Goal: Task Accomplishment & Management: Manage account settings

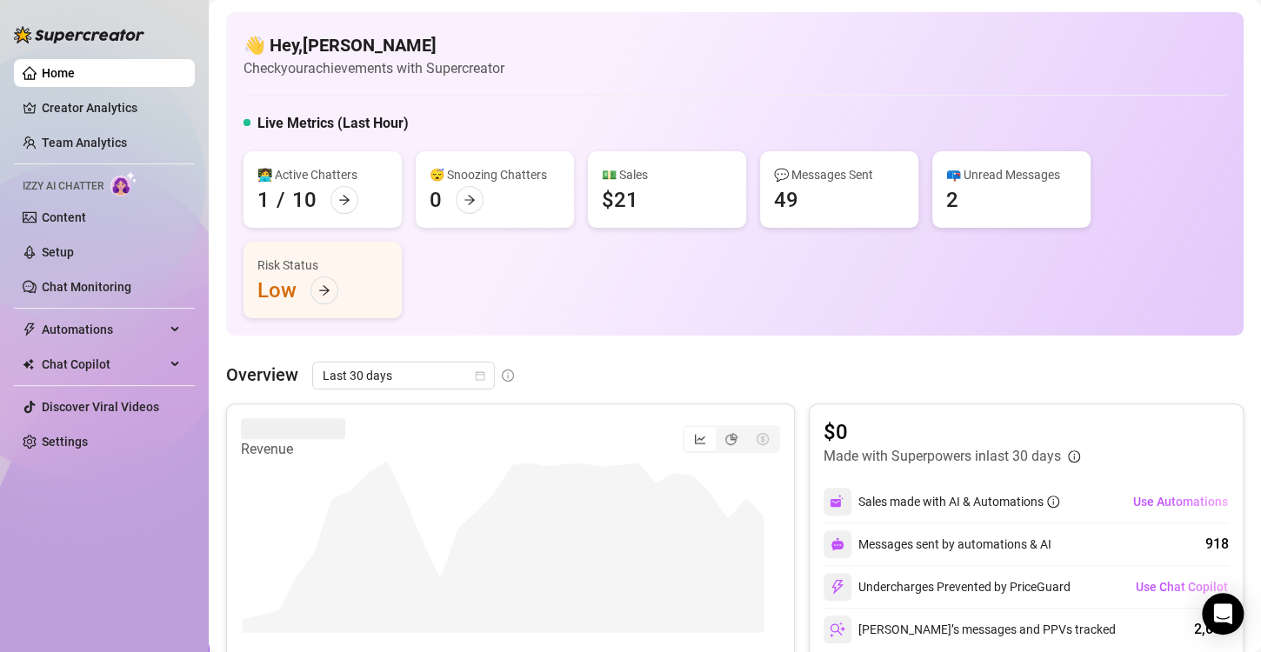
click at [94, 426] on ul "Home Creator Analytics Team Analytics Izzy AI Chatter Content Setup Chat Monito…" at bounding box center [104, 257] width 181 height 411
click at [88, 437] on link "Settings" at bounding box center [65, 442] width 46 height 14
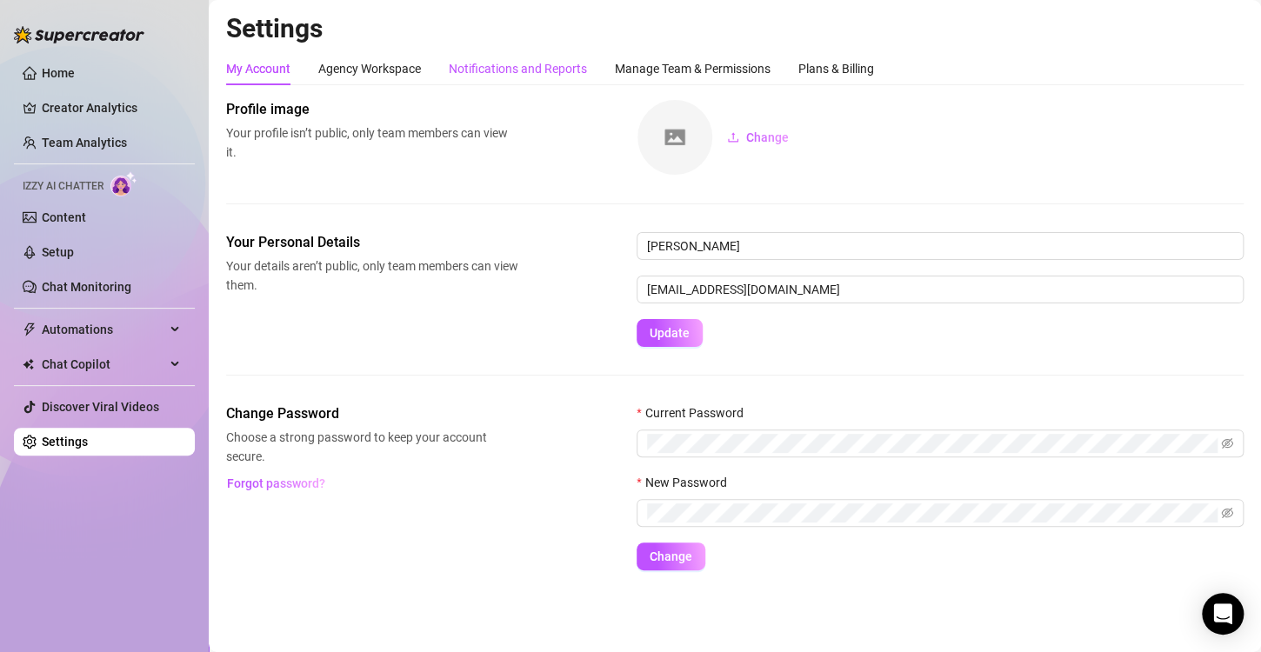
click at [519, 66] on div "Notifications and Reports" at bounding box center [518, 68] width 138 height 19
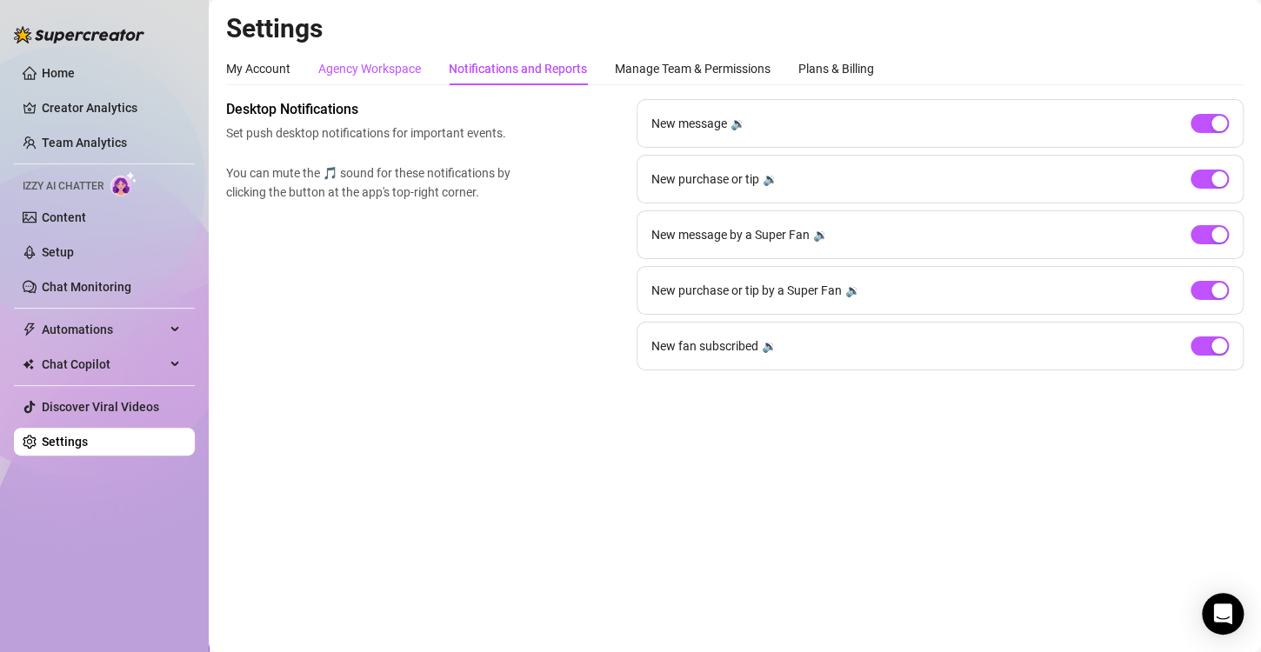
click at [386, 68] on div "Agency Workspace" at bounding box center [369, 68] width 103 height 19
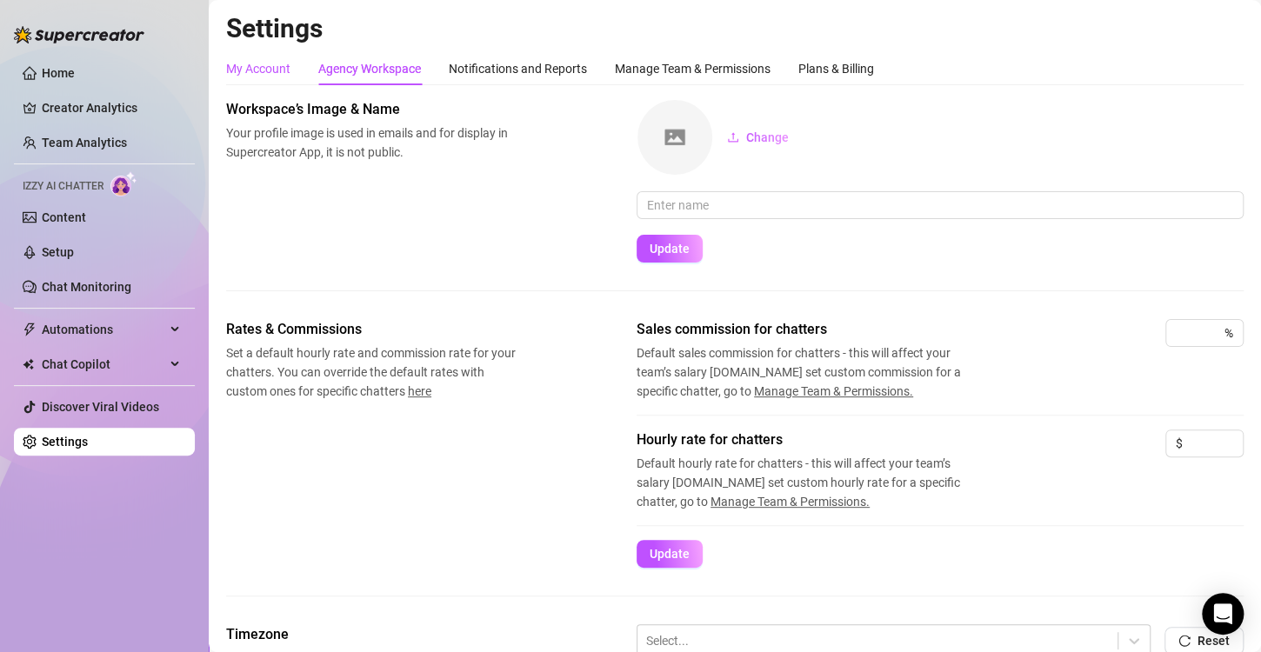
click at [253, 66] on div "My Account" at bounding box center [258, 68] width 64 height 19
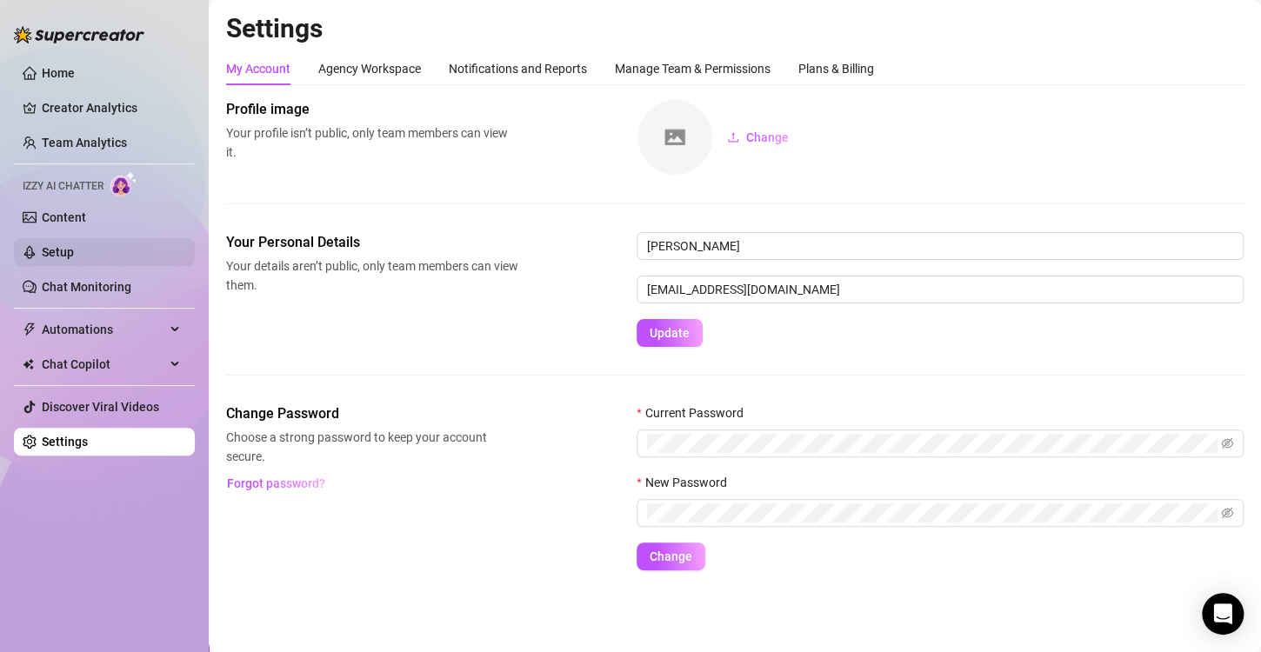
click at [71, 247] on link "Setup" at bounding box center [58, 252] width 32 height 14
